Goal: Task Accomplishment & Management: Manage account settings

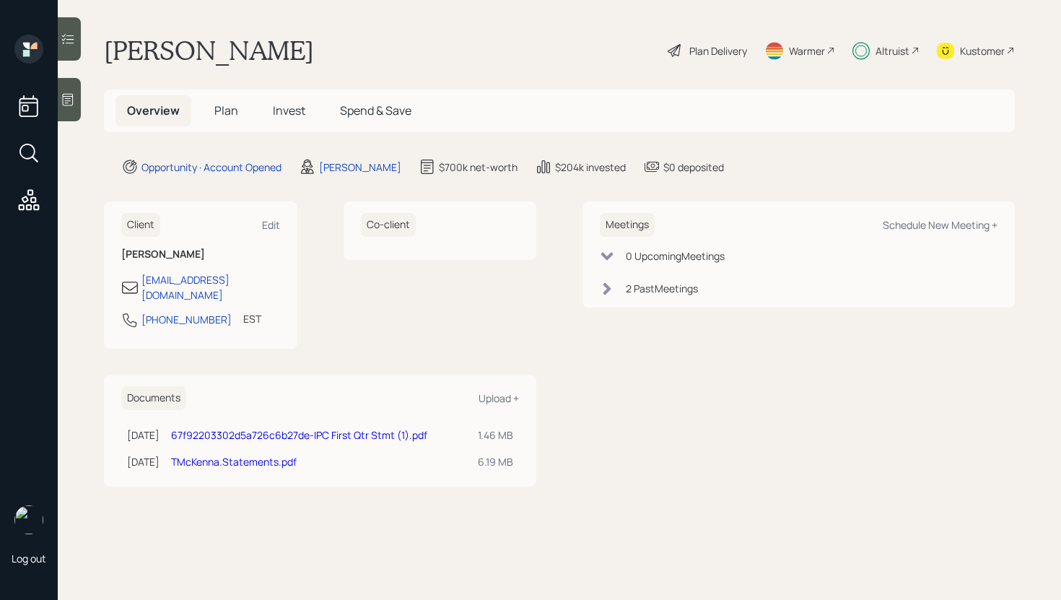
click at [283, 110] on span "Invest" at bounding box center [289, 110] width 32 height 16
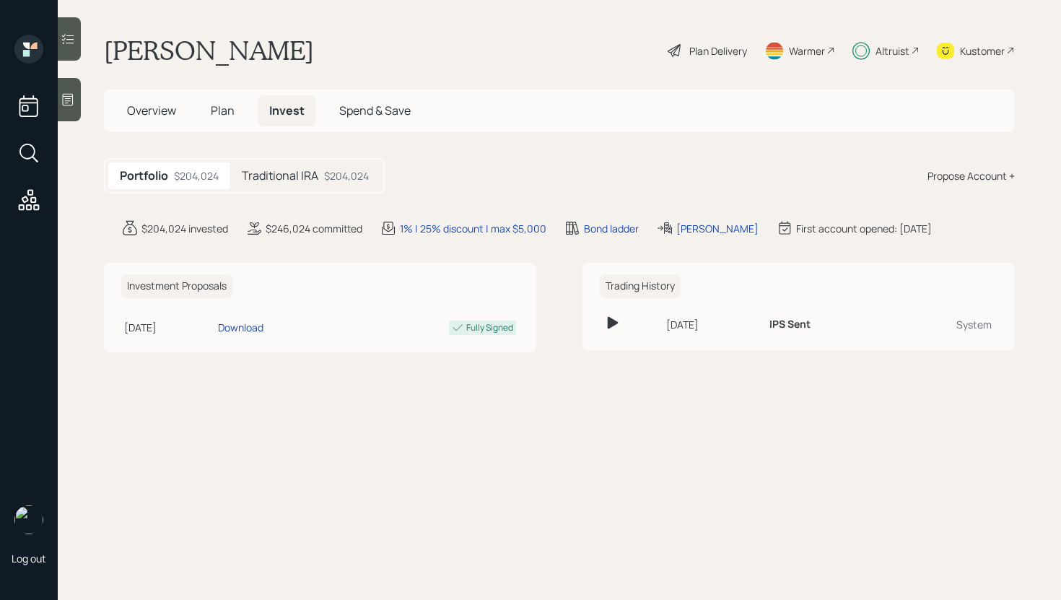
click at [312, 182] on h5 "Traditional IRA" at bounding box center [280, 176] width 76 height 14
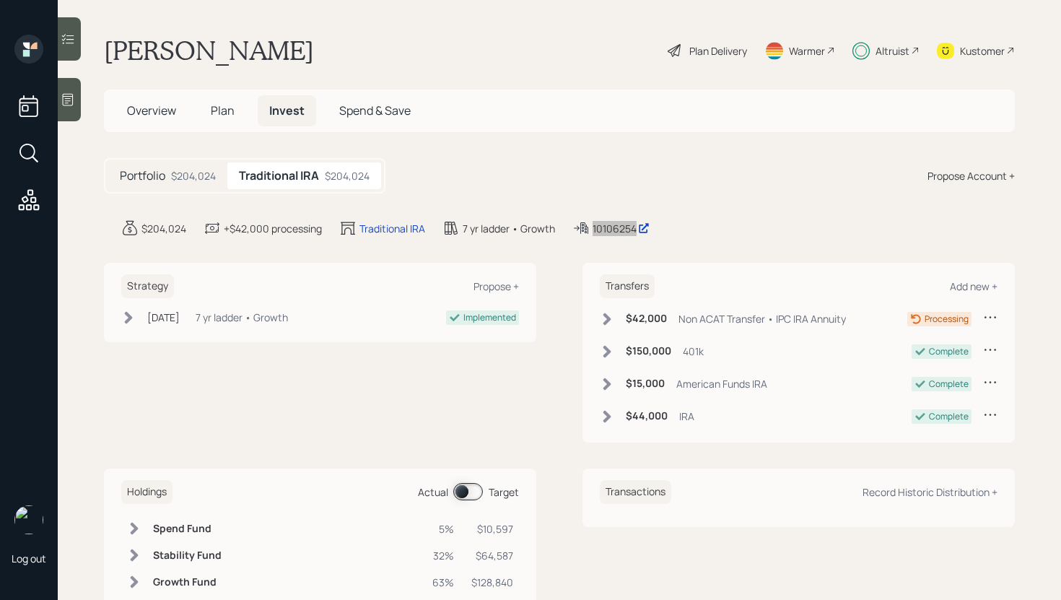
drag, startPoint x: 600, startPoint y: 229, endPoint x: 769, endPoint y: 0, distance: 284.9
click at [0, 0] on div "Log out [PERSON_NAME] Plan Delivery Warmer Altruist Kustomer Overview Plan Inve…" at bounding box center [530, 300] width 1061 height 600
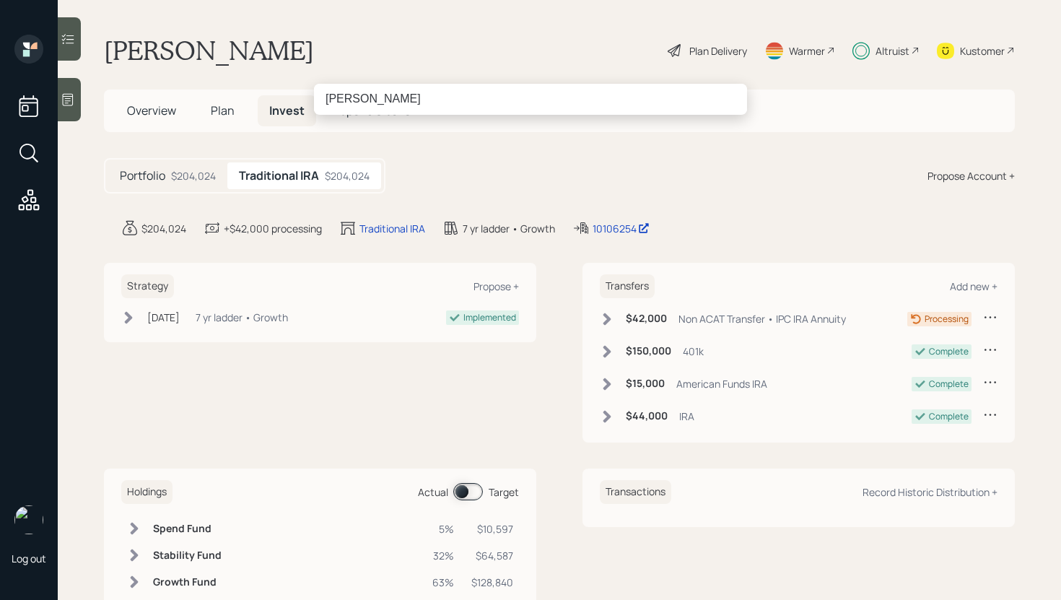
click at [343, 104] on input "[PERSON_NAME]" at bounding box center [530, 99] width 433 height 30
click at [350, 105] on input "T keathy" at bounding box center [530, 99] width 433 height 30
click at [331, 102] on input "T [PERSON_NAME]" at bounding box center [530, 99] width 433 height 30
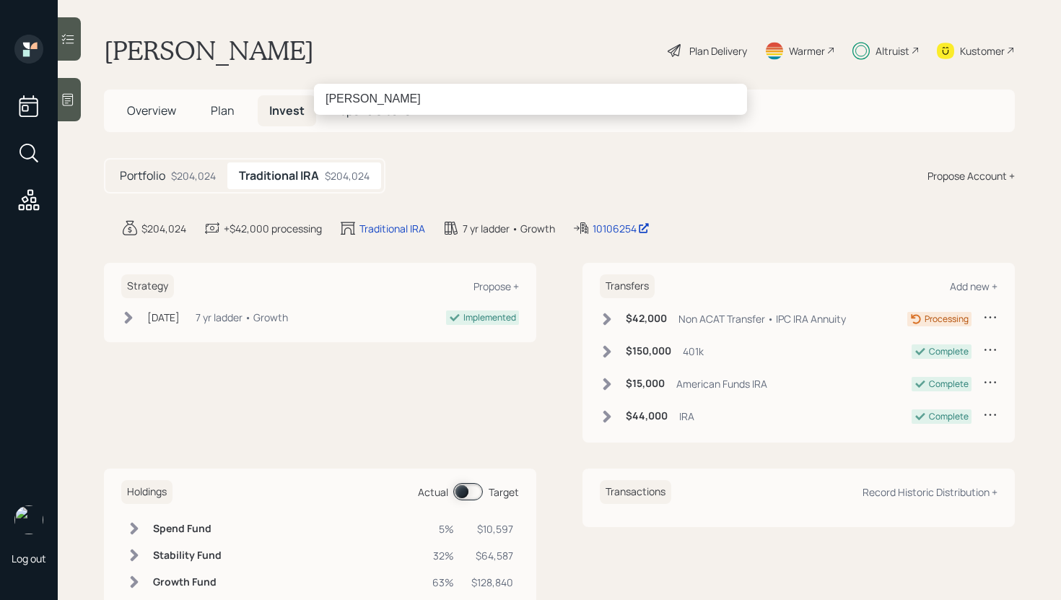
click at [339, 103] on input "[PERSON_NAME]" at bounding box center [530, 99] width 433 height 30
click at [406, 101] on input "[PERSON_NAME]" at bounding box center [530, 99] width 433 height 30
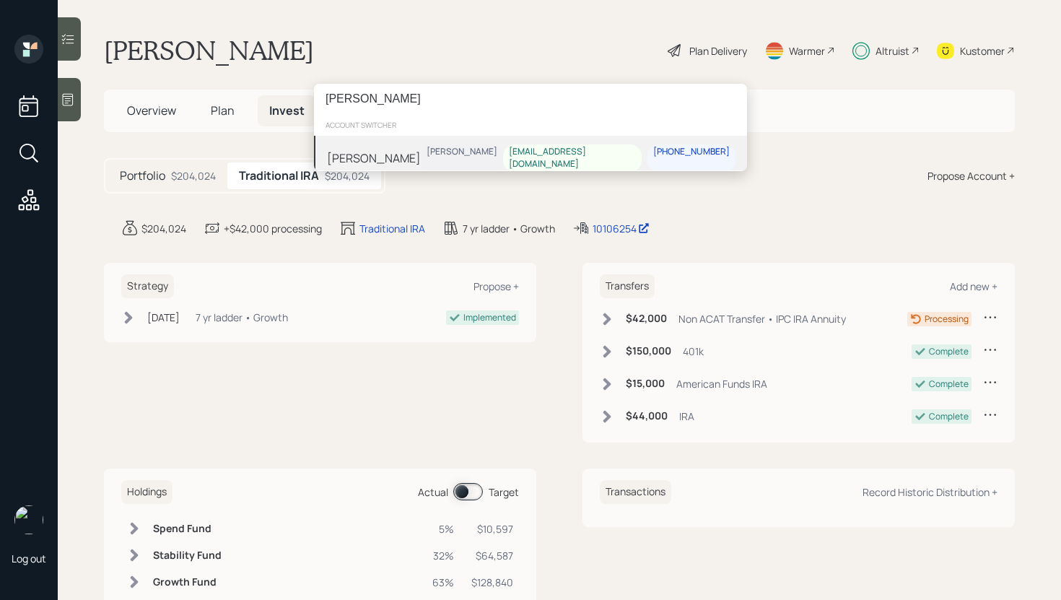
type input "[PERSON_NAME]"
click at [428, 161] on div "[PERSON_NAME] [PERSON_NAME] [EMAIL_ADDRESS][DOMAIN_NAME] [PHONE_NUMBER]" at bounding box center [530, 158] width 433 height 45
